Goal: Information Seeking & Learning: Learn about a topic

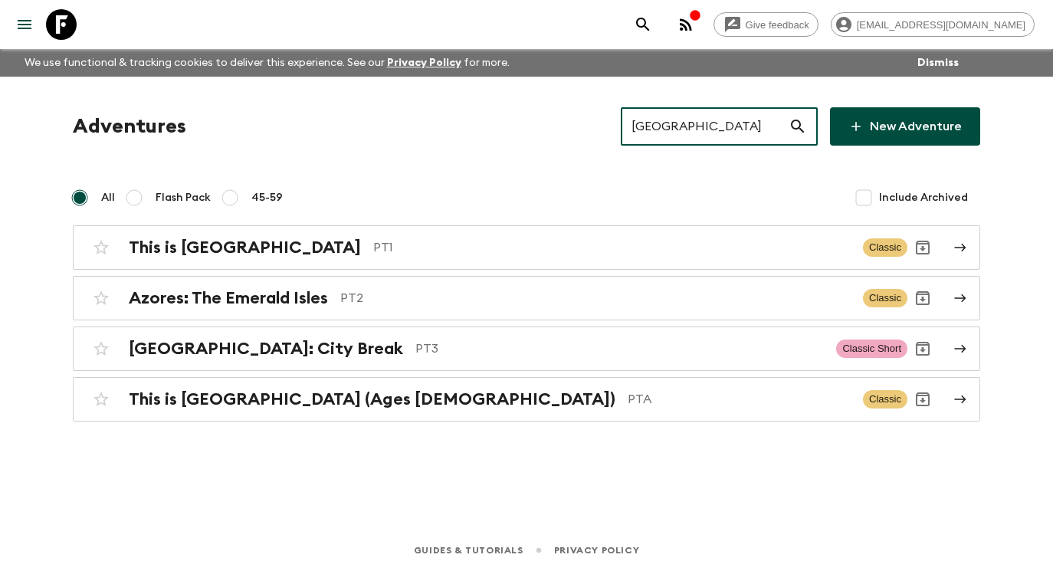
drag, startPoint x: 712, startPoint y: 129, endPoint x: 621, endPoint y: 125, distance: 90.5
click at [621, 125] on div "Adventures portugal ​ New Adventure" at bounding box center [526, 126] width 907 height 38
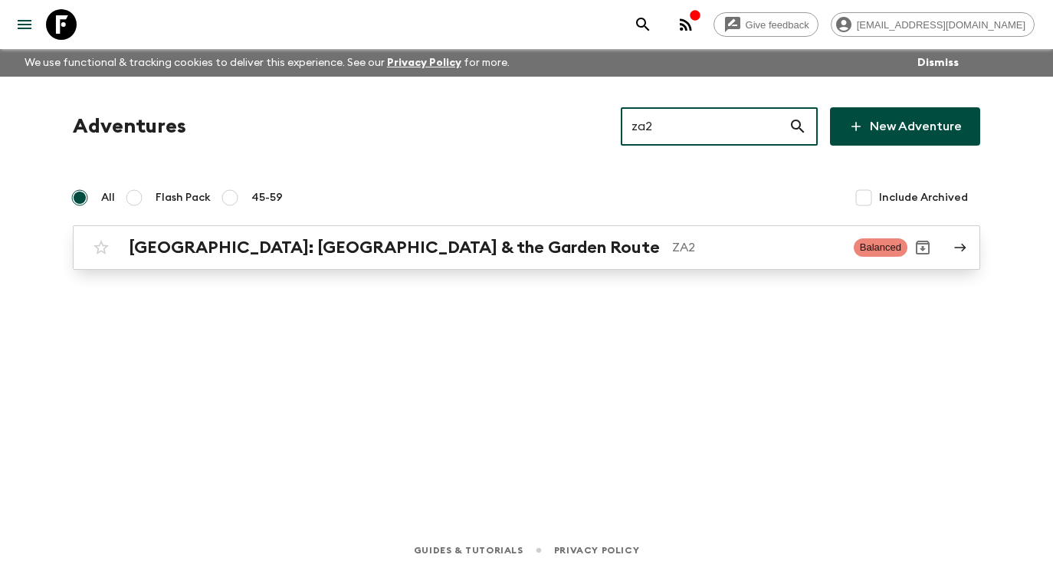
type input "za2"
click at [962, 241] on icon at bounding box center [960, 248] width 14 height 14
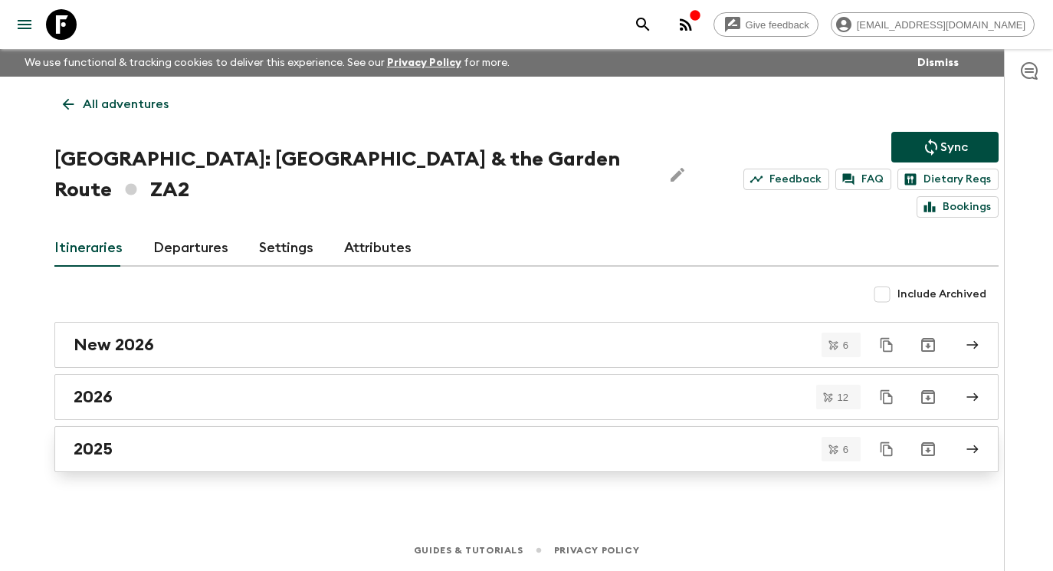
click at [325, 433] on link "2025" at bounding box center [526, 449] width 944 height 46
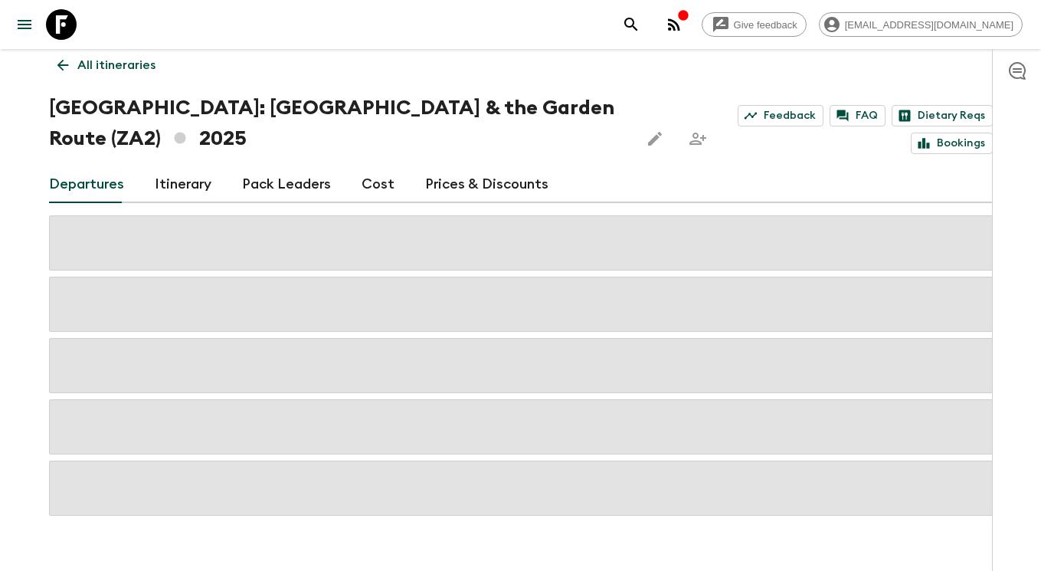
scroll to position [68, 0]
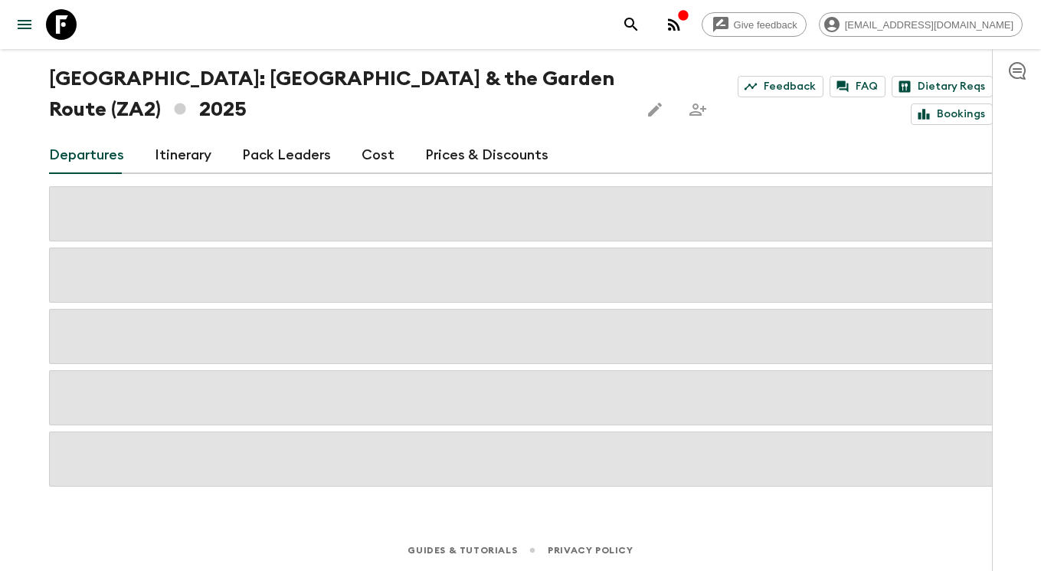
click at [56, 25] on icon at bounding box center [61, 24] width 31 height 31
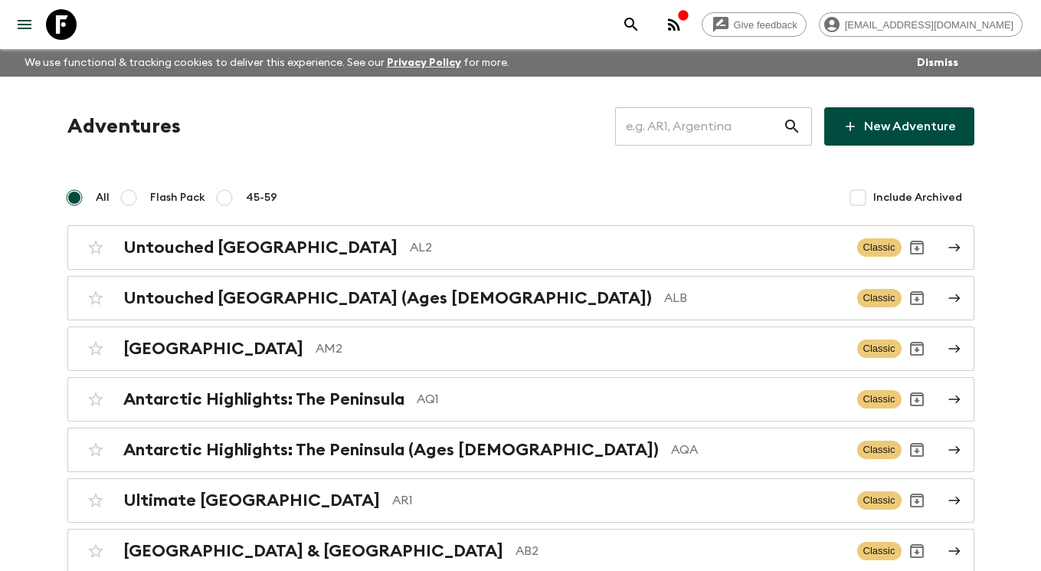
click at [674, 121] on input "text" at bounding box center [699, 126] width 168 height 43
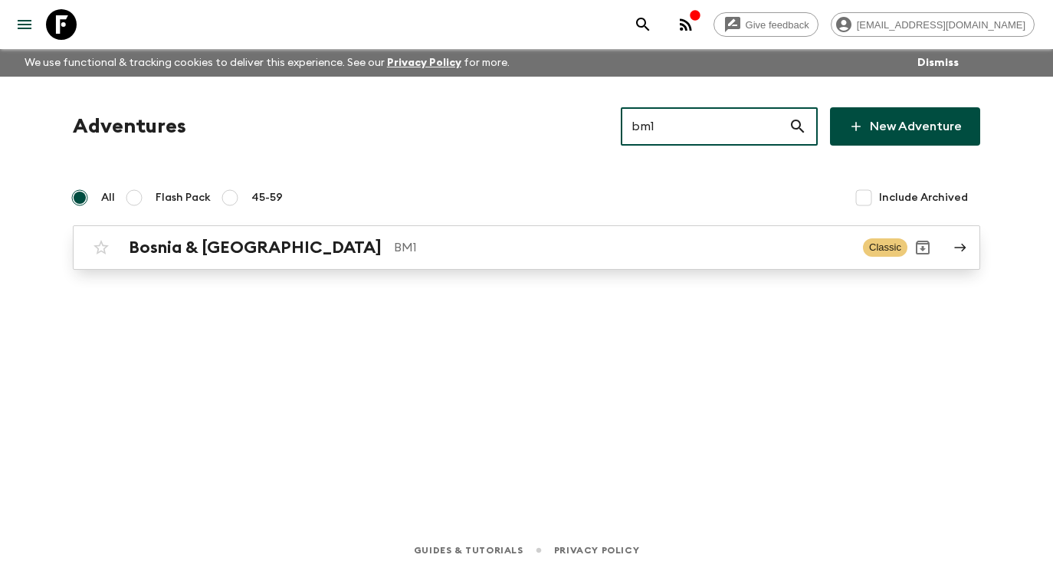
type input "bm1"
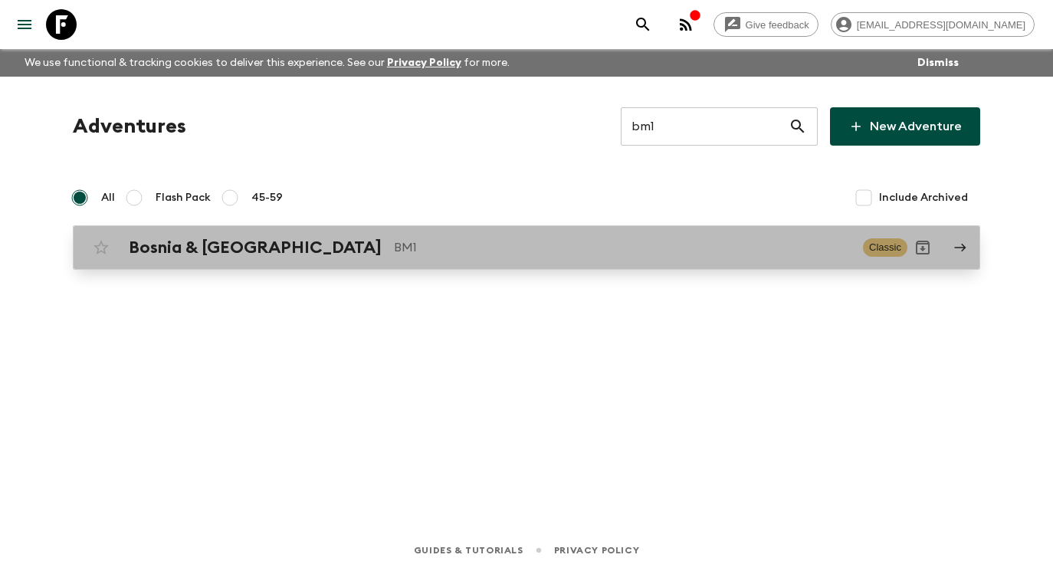
click at [965, 246] on icon at bounding box center [960, 248] width 14 height 14
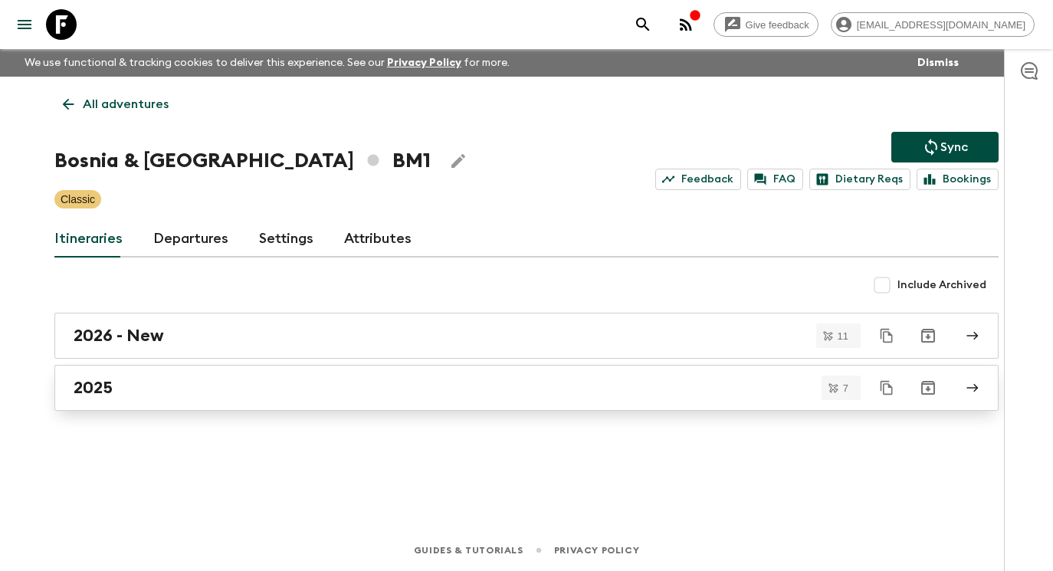
click at [139, 388] on div "2025" at bounding box center [512, 388] width 876 height 20
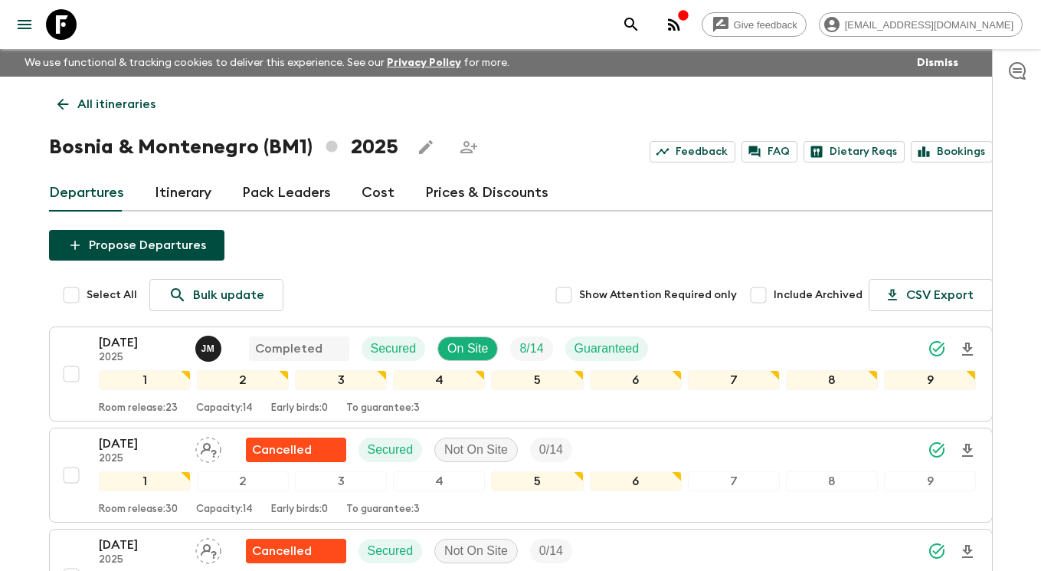
click at [74, 297] on input "Select All" at bounding box center [71, 295] width 31 height 31
checkbox input "true"
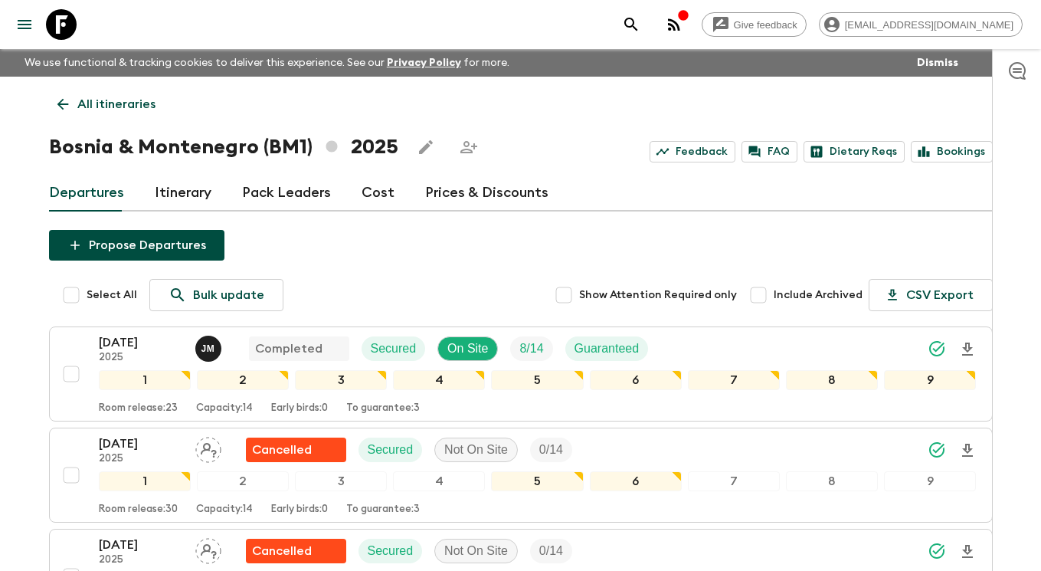
checkbox input "true"
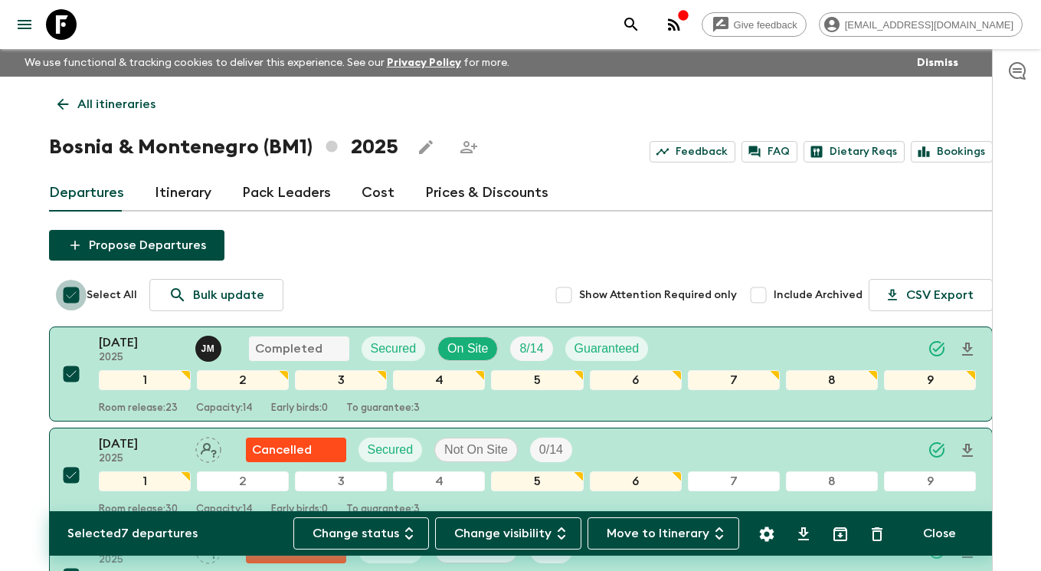
click at [74, 297] on input "Select All" at bounding box center [71, 295] width 31 height 31
checkbox input "false"
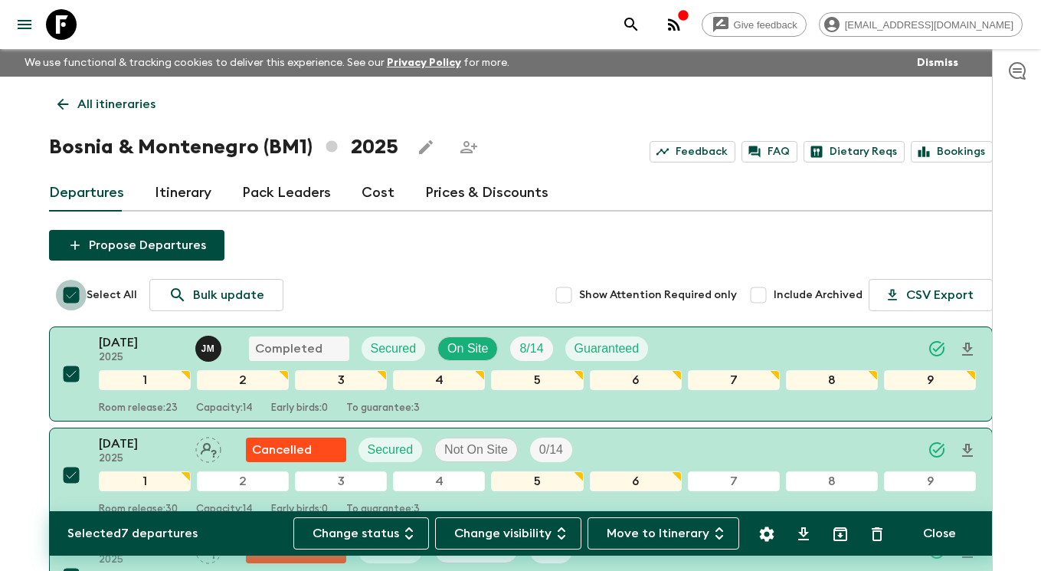
checkbox input "false"
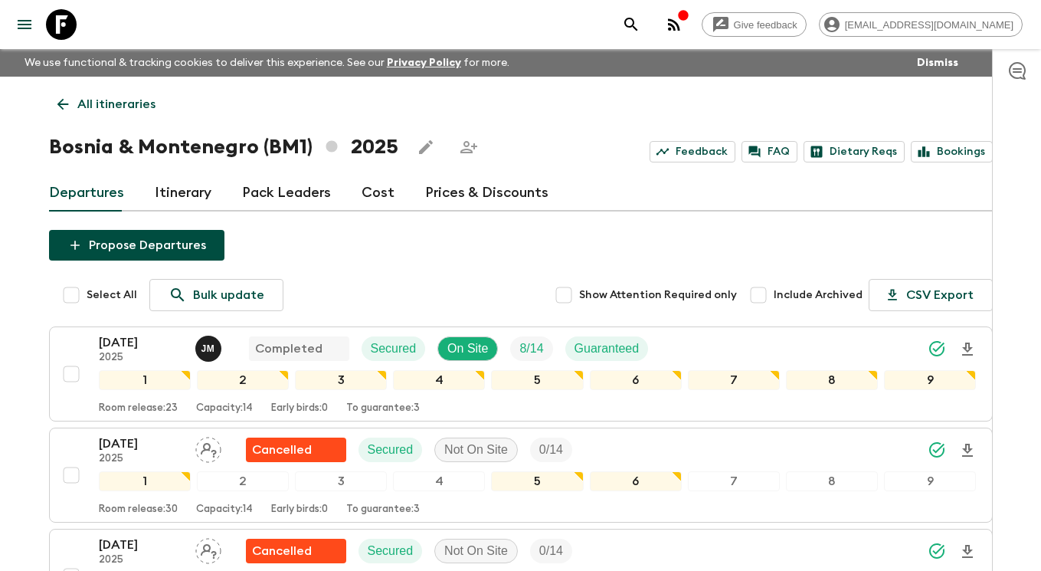
click at [773, 297] on input "Include Archived" at bounding box center [758, 295] width 31 height 31
checkbox input "true"
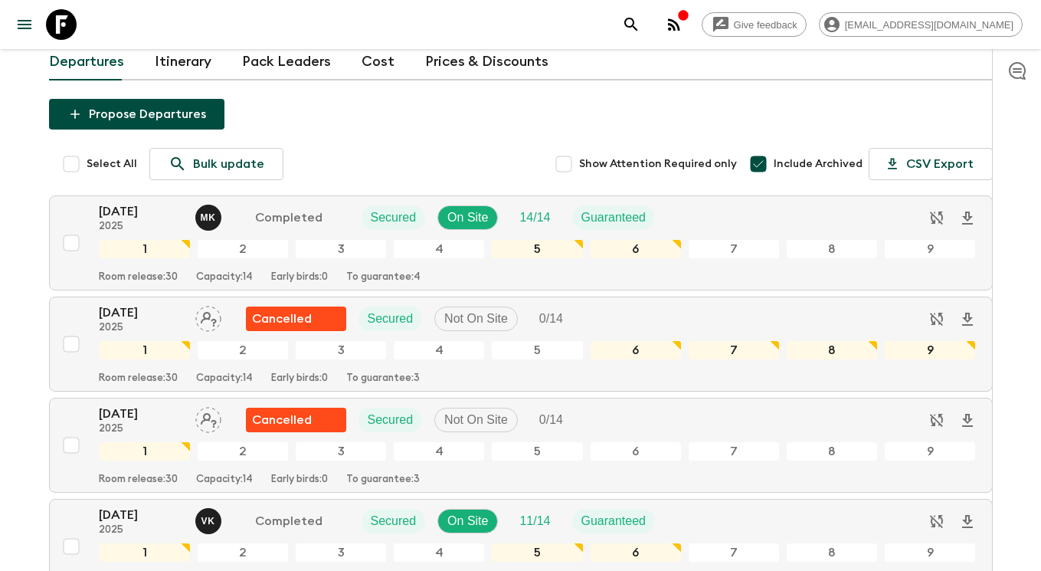
scroll to position [122, 0]
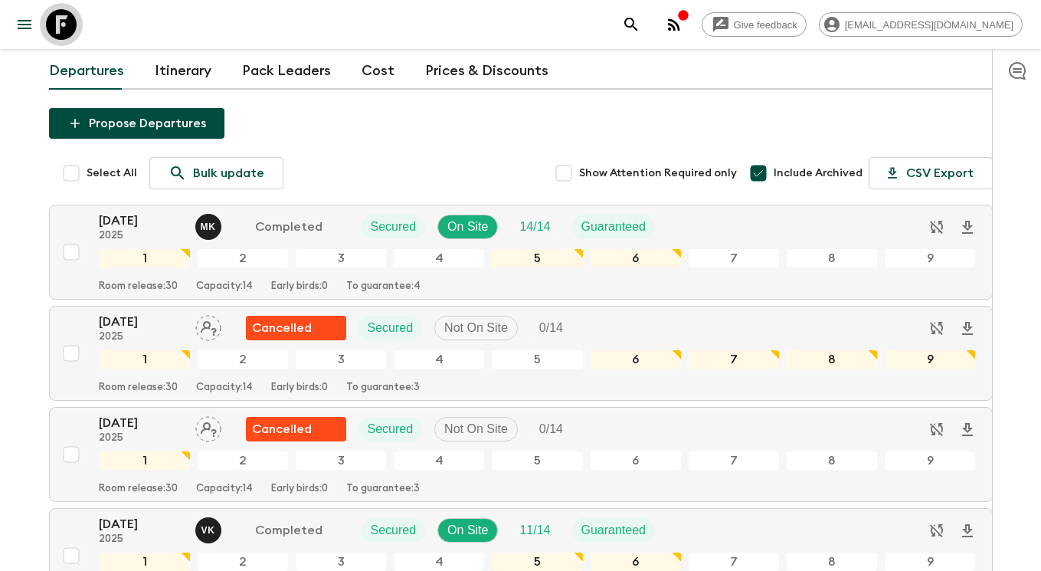
click at [67, 31] on icon at bounding box center [61, 24] width 31 height 31
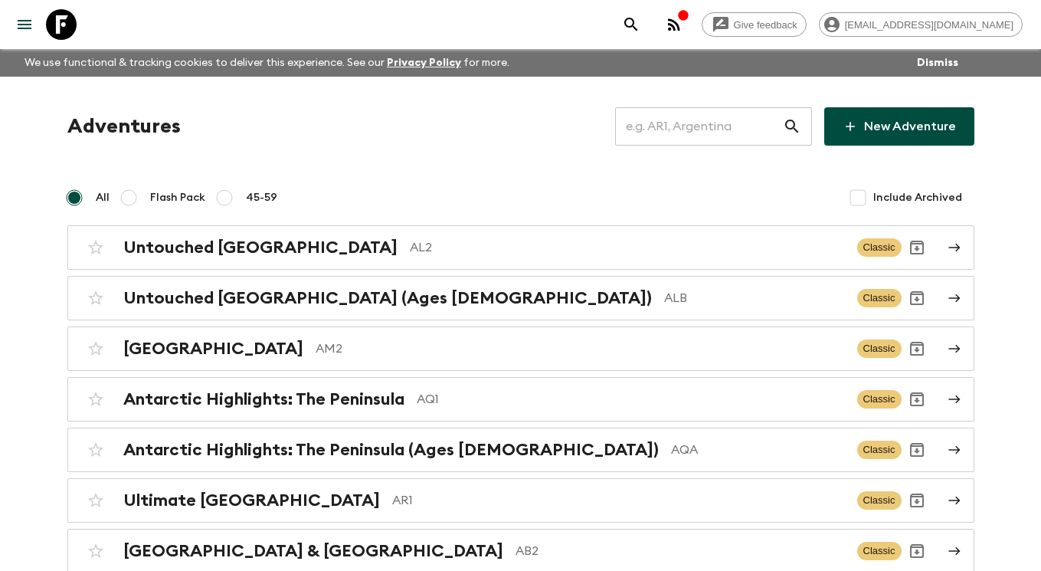
click at [732, 116] on input "text" at bounding box center [699, 126] width 168 height 43
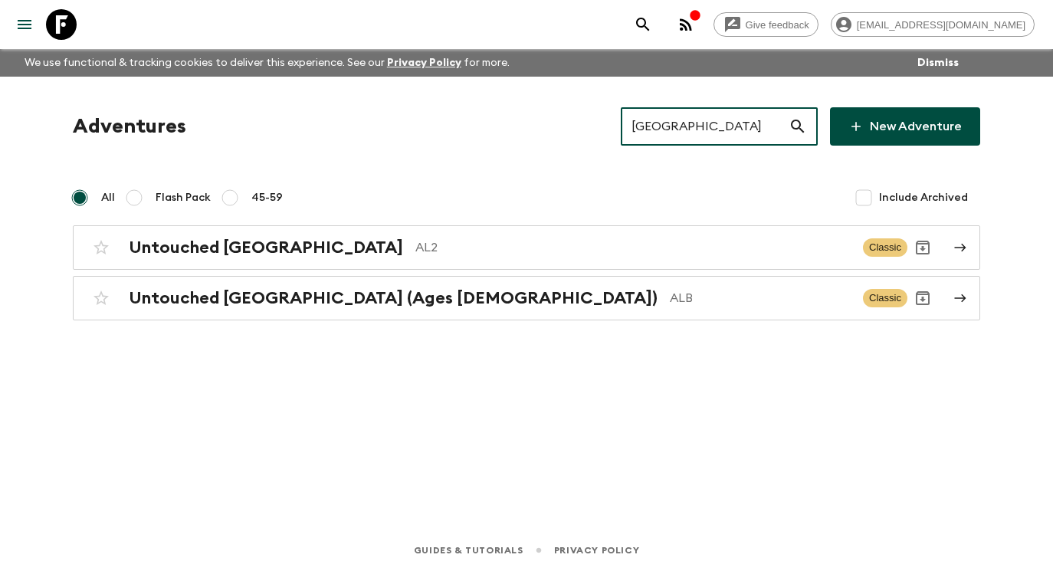
type input "[GEOGRAPHIC_DATA]"
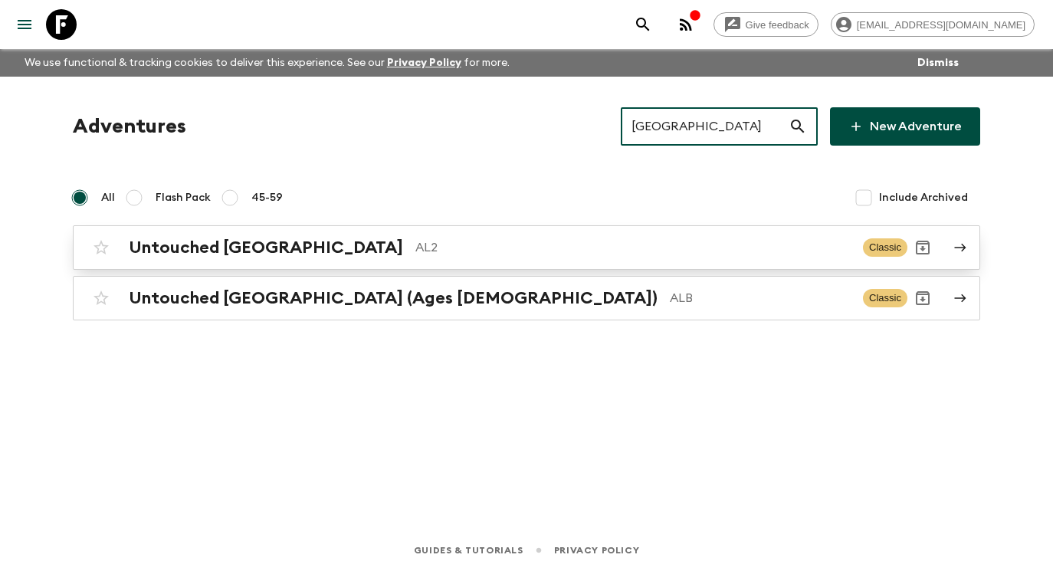
click at [602, 244] on p "AL2" at bounding box center [632, 247] width 435 height 18
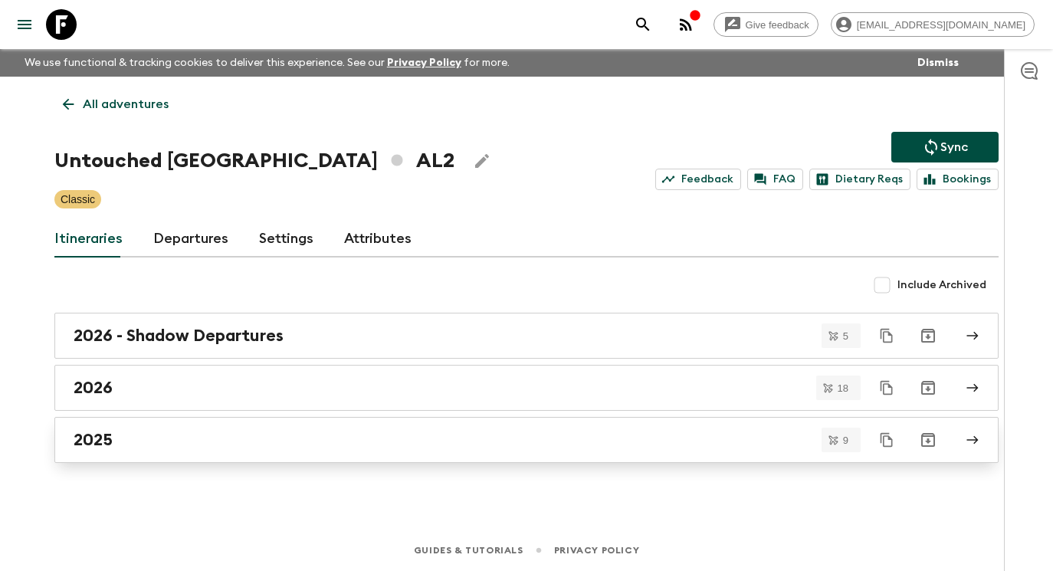
click at [397, 423] on link "2025" at bounding box center [526, 440] width 944 height 46
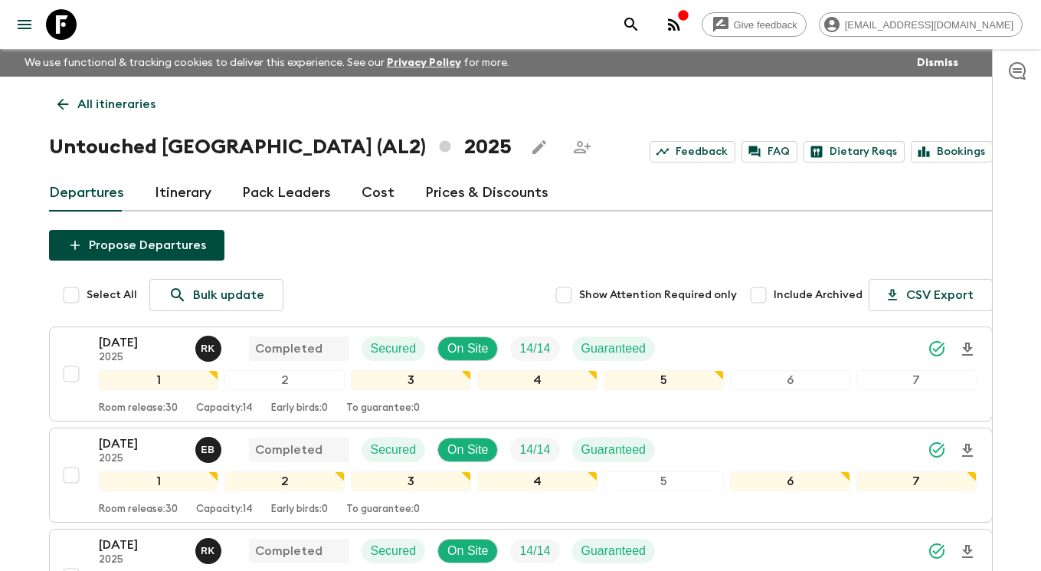
click at [768, 297] on input "Include Archived" at bounding box center [758, 295] width 31 height 31
checkbox input "true"
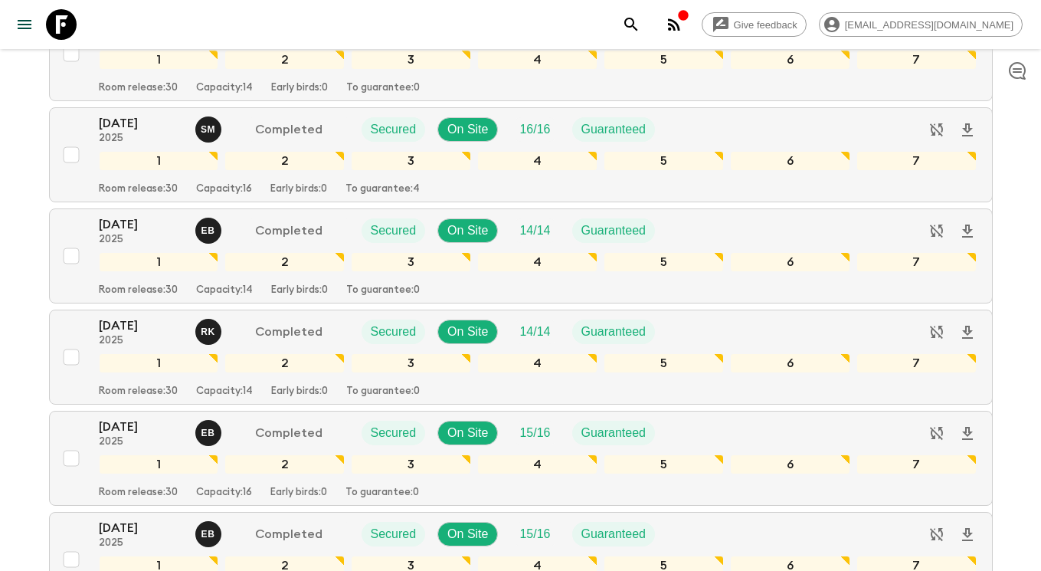
scroll to position [280, 0]
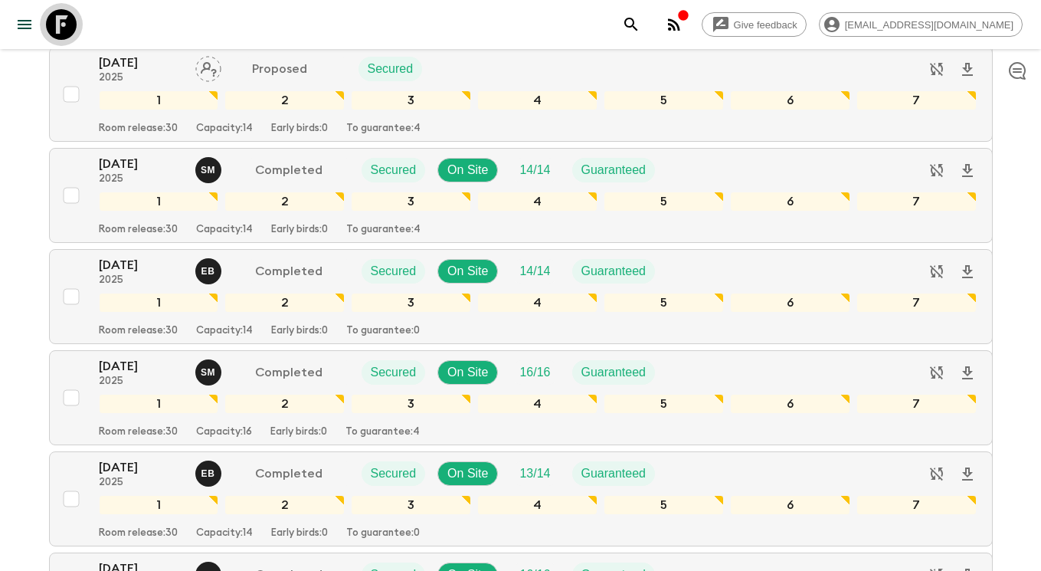
click at [63, 34] on icon at bounding box center [61, 24] width 31 height 31
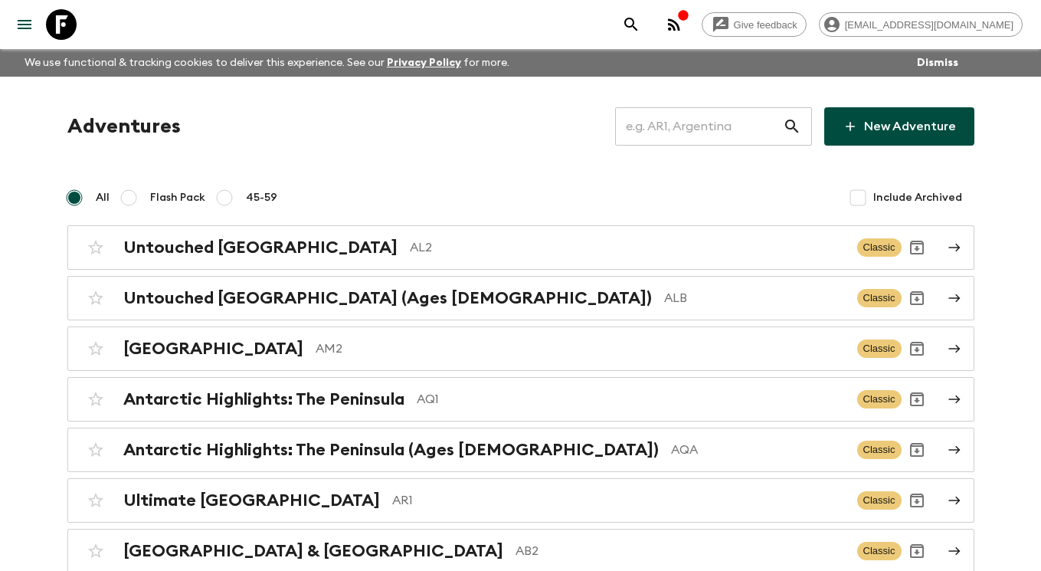
click at [696, 120] on input "text" at bounding box center [699, 126] width 168 height 43
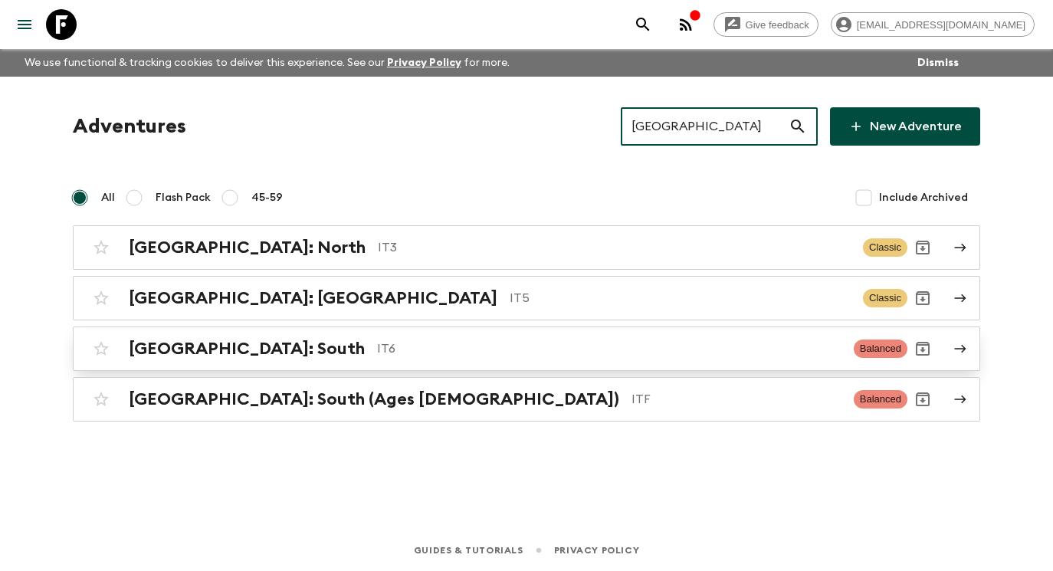
type input "[GEOGRAPHIC_DATA]"
click at [513, 349] on p "IT6" at bounding box center [609, 348] width 464 height 18
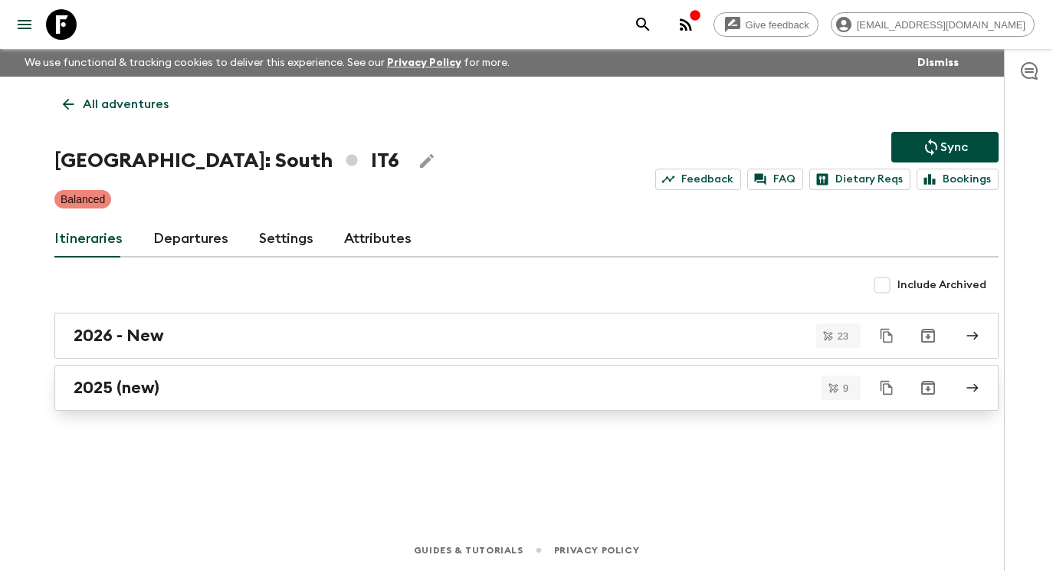
click at [735, 392] on div "2025 (new)" at bounding box center [512, 388] width 876 height 20
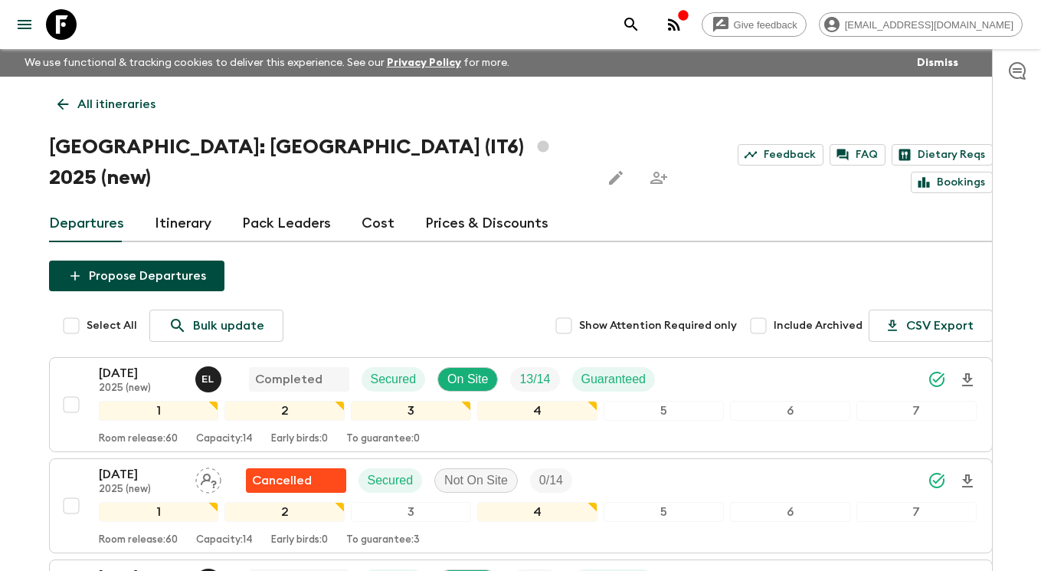
click at [764, 310] on input "Include Archived" at bounding box center [758, 325] width 31 height 31
checkbox input "true"
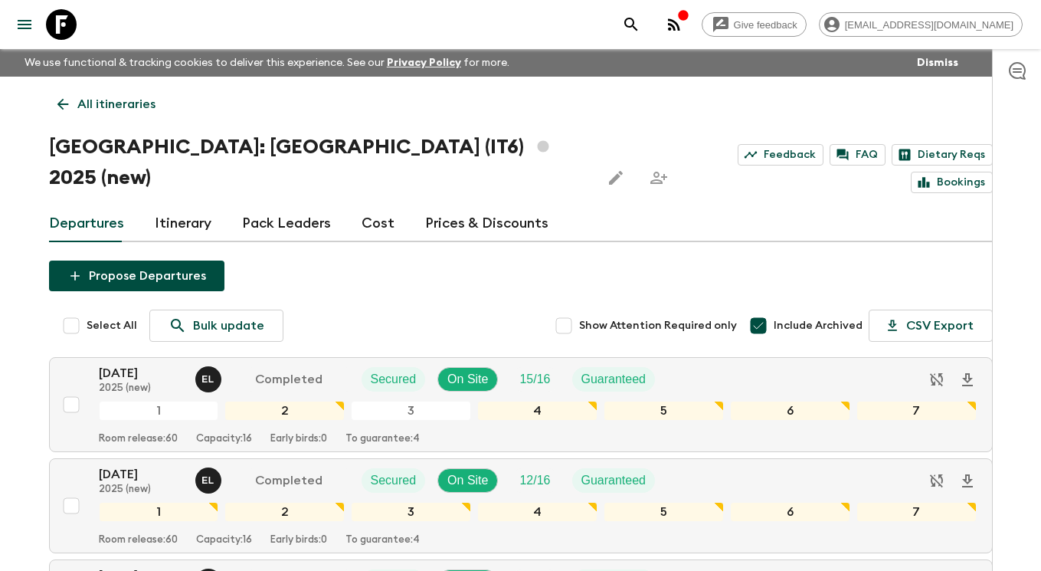
click at [87, 96] on p "All itineraries" at bounding box center [116, 104] width 78 height 18
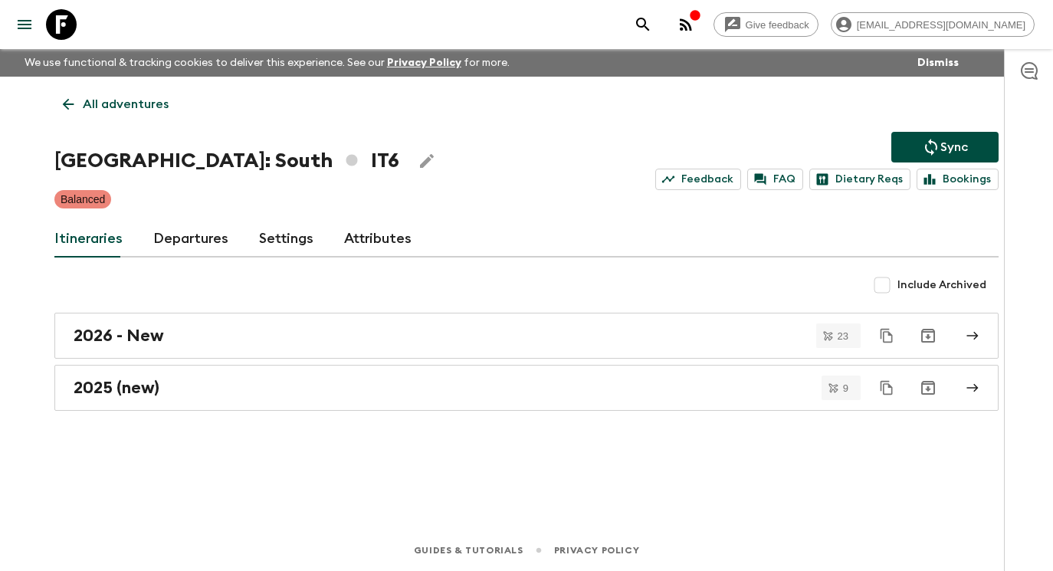
click at [129, 102] on p "All adventures" at bounding box center [126, 104] width 86 height 18
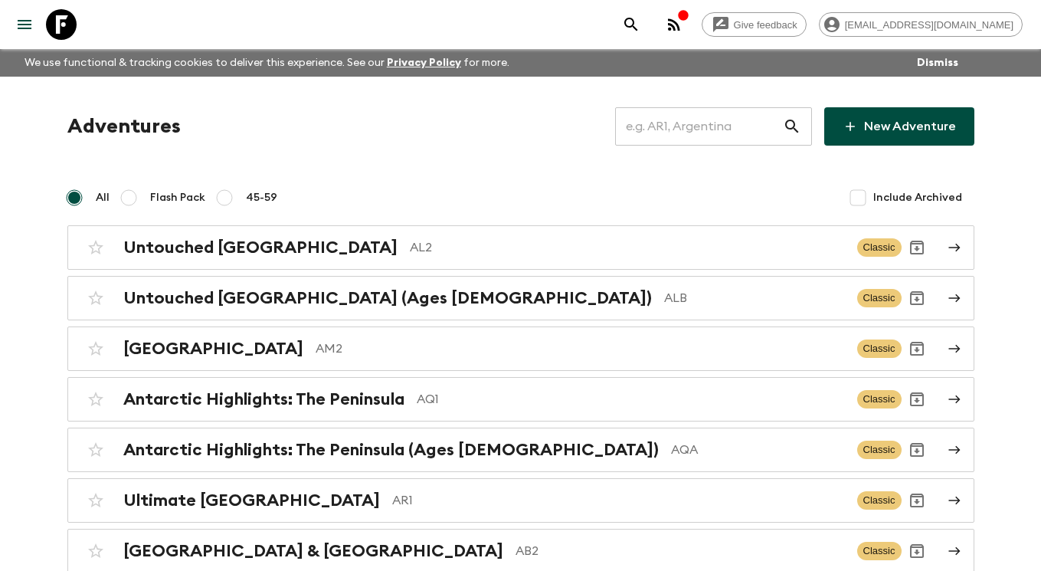
click at [749, 122] on input "text" at bounding box center [699, 126] width 168 height 43
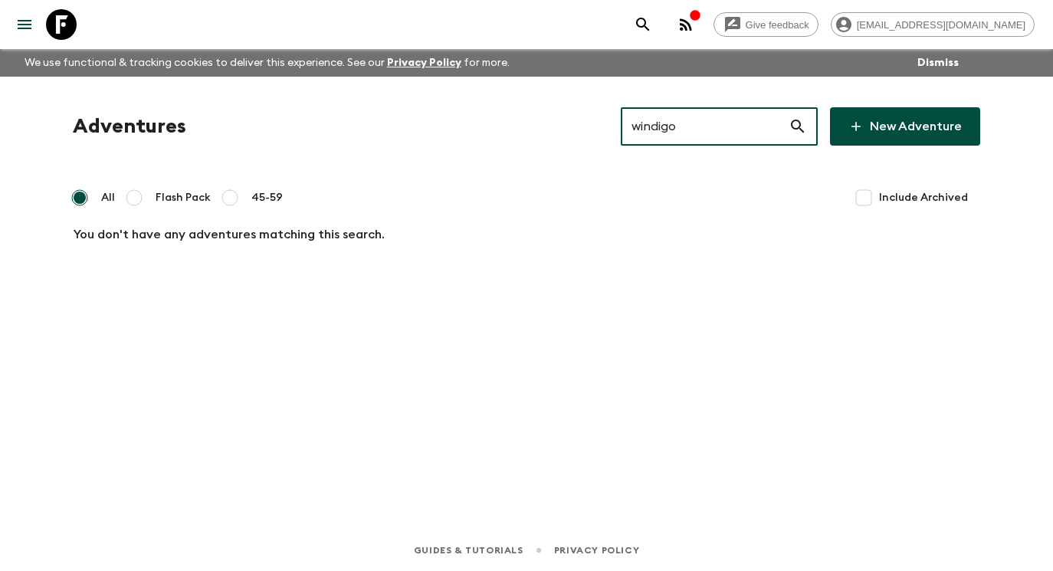
type input "windigo"
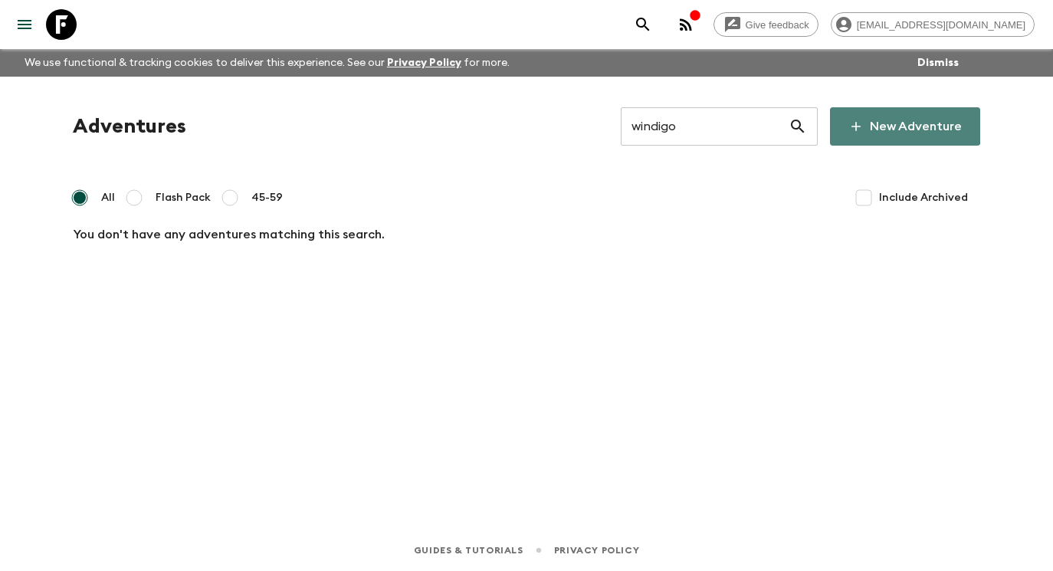
click at [903, 120] on link "New Adventure" at bounding box center [905, 126] width 150 height 38
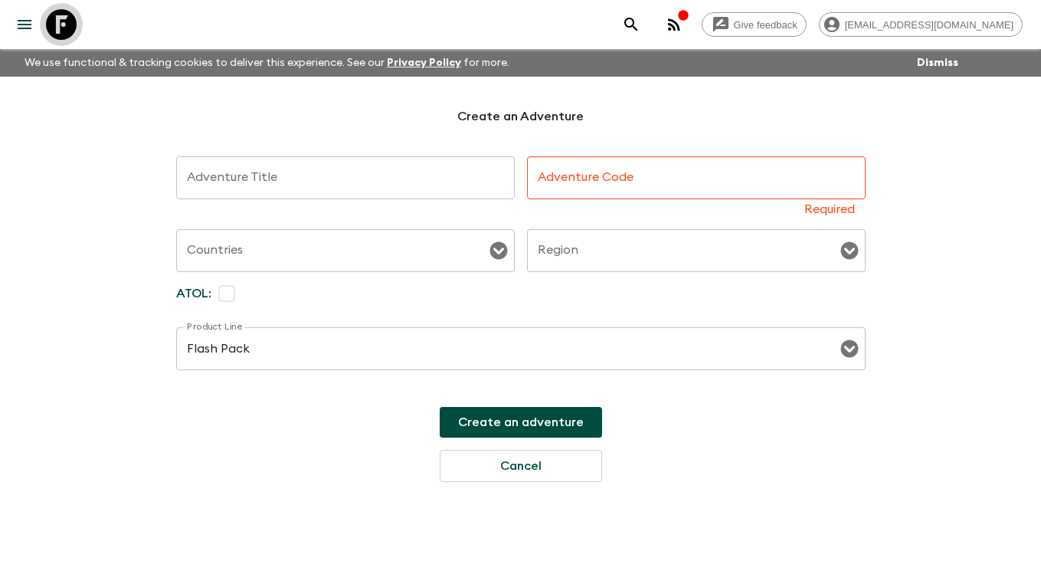
click at [66, 24] on icon at bounding box center [61, 24] width 31 height 31
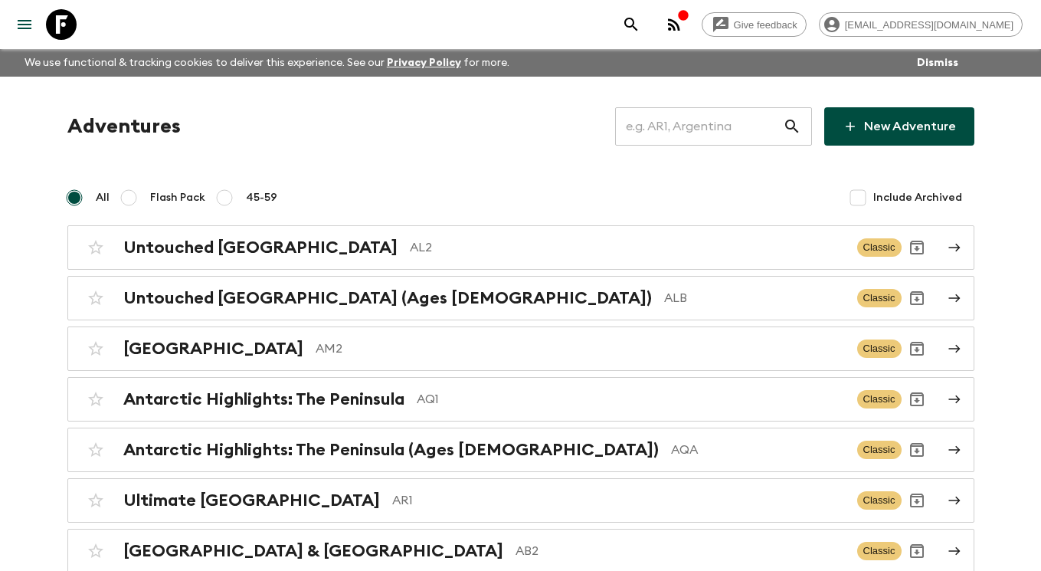
click at [700, 120] on input "text" at bounding box center [699, 126] width 168 height 43
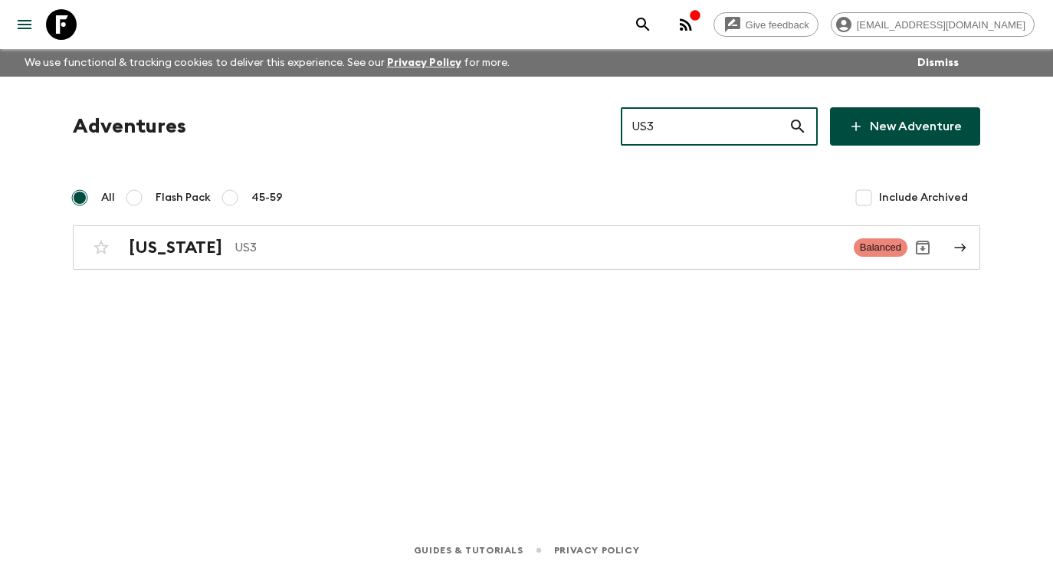
type input "US3"
click at [60, 25] on icon at bounding box center [61, 24] width 31 height 31
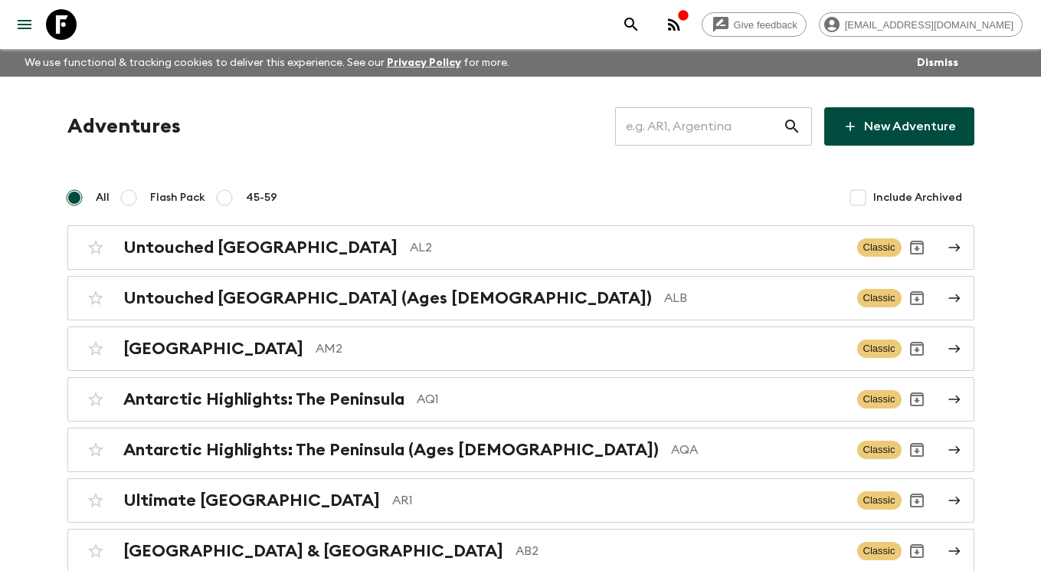
click at [723, 119] on input "text" at bounding box center [699, 126] width 168 height 43
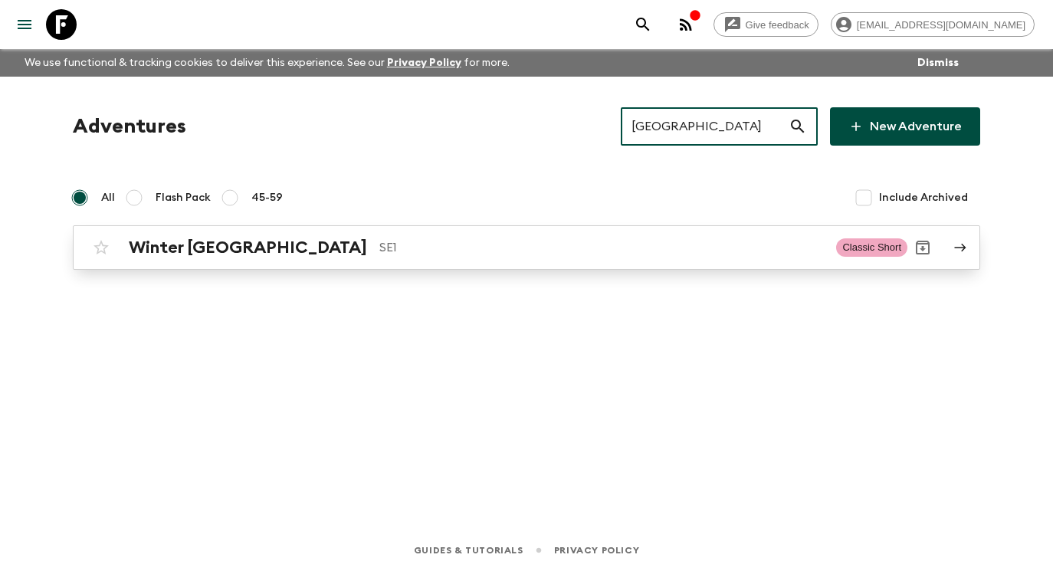
type input "[GEOGRAPHIC_DATA]"
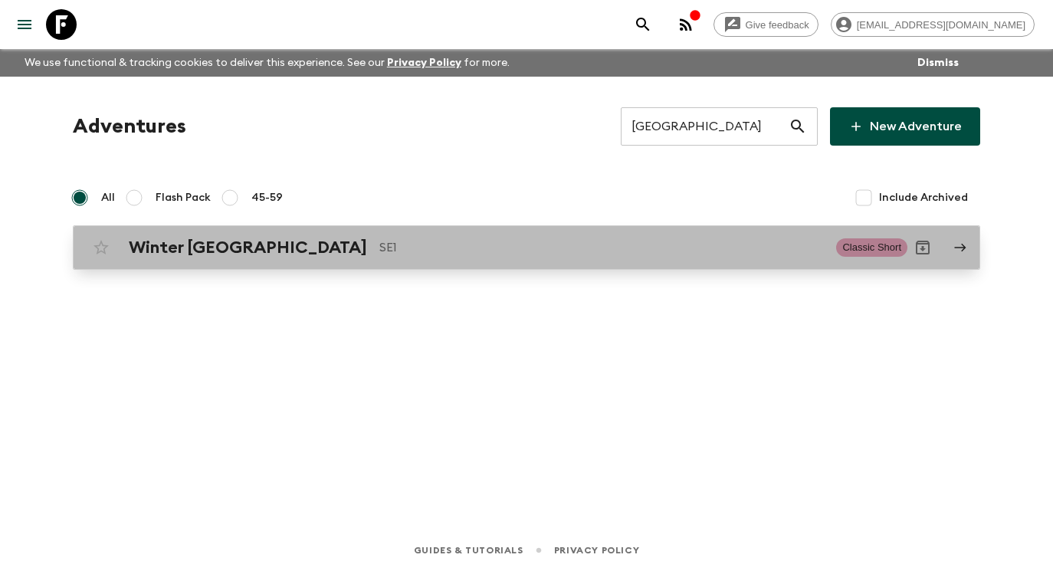
click at [534, 244] on p "SE1" at bounding box center [601, 247] width 444 height 18
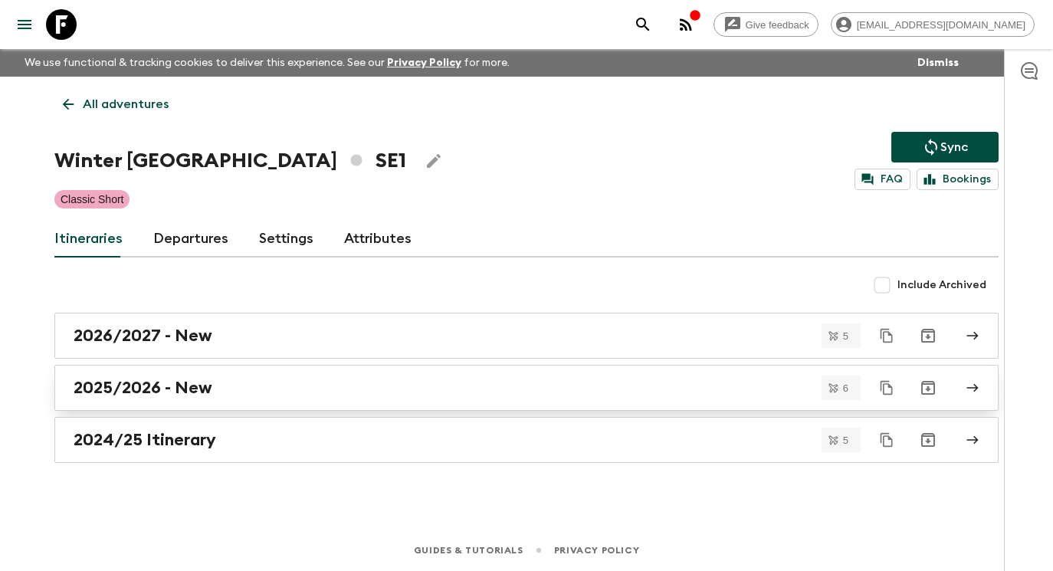
click at [246, 388] on div "2025/2026 - New" at bounding box center [512, 388] width 876 height 20
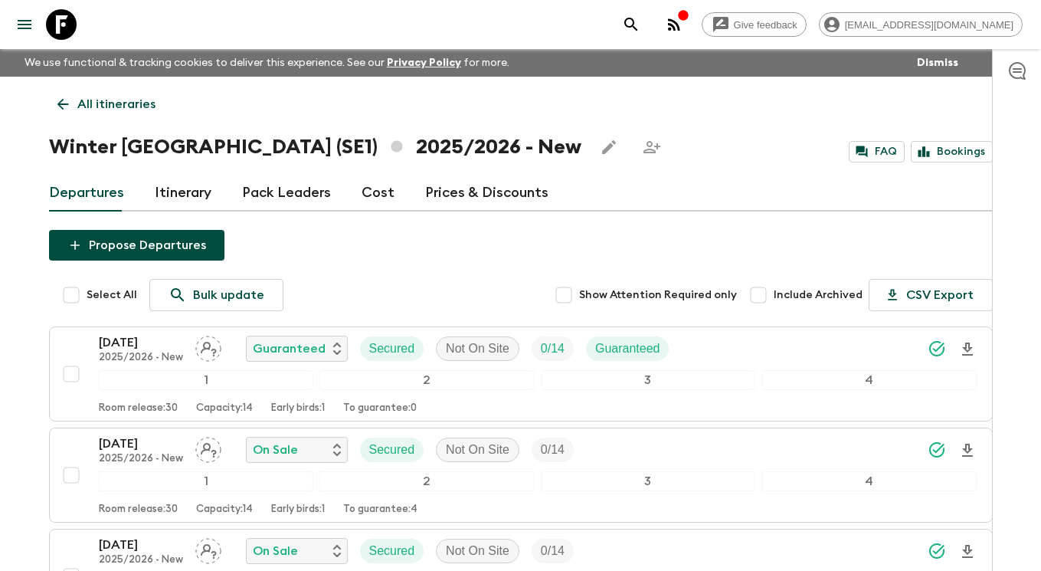
click at [116, 99] on p "All itineraries" at bounding box center [116, 104] width 78 height 18
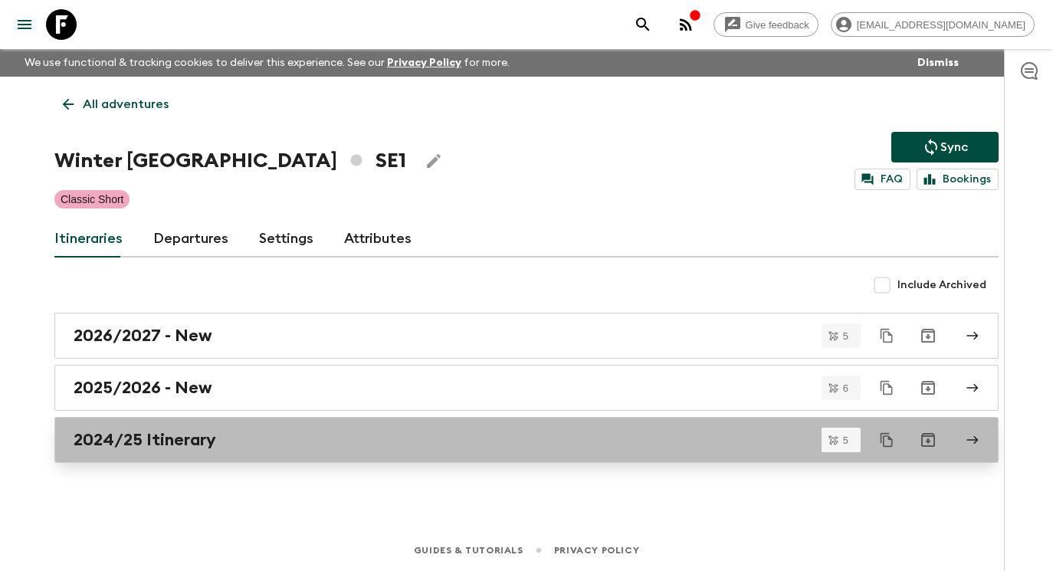
click at [261, 448] on div "2024/25 Itinerary" at bounding box center [512, 440] width 876 height 20
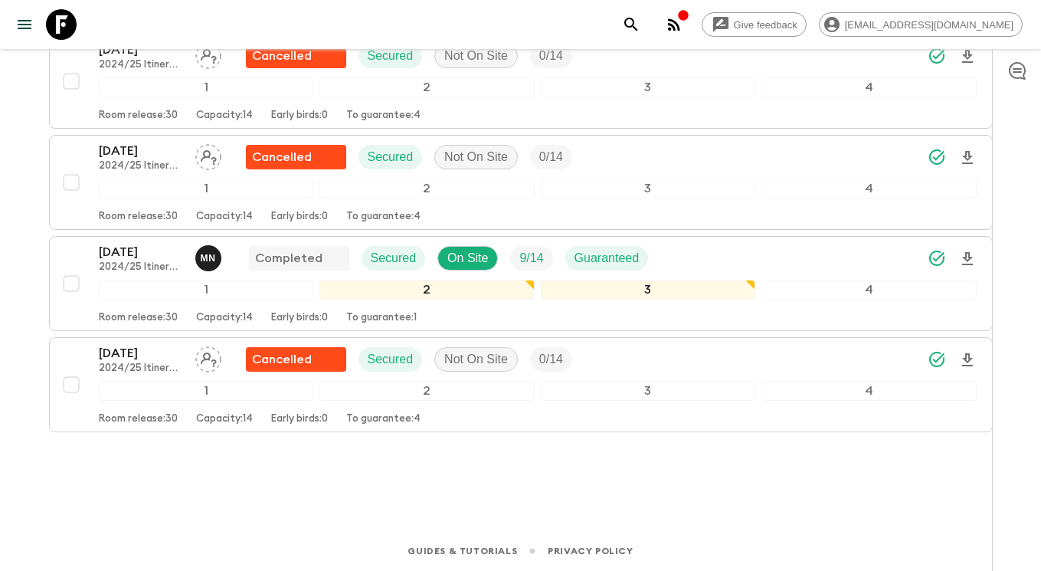
scroll to position [395, 0]
